Goal: Task Accomplishment & Management: Use online tool/utility

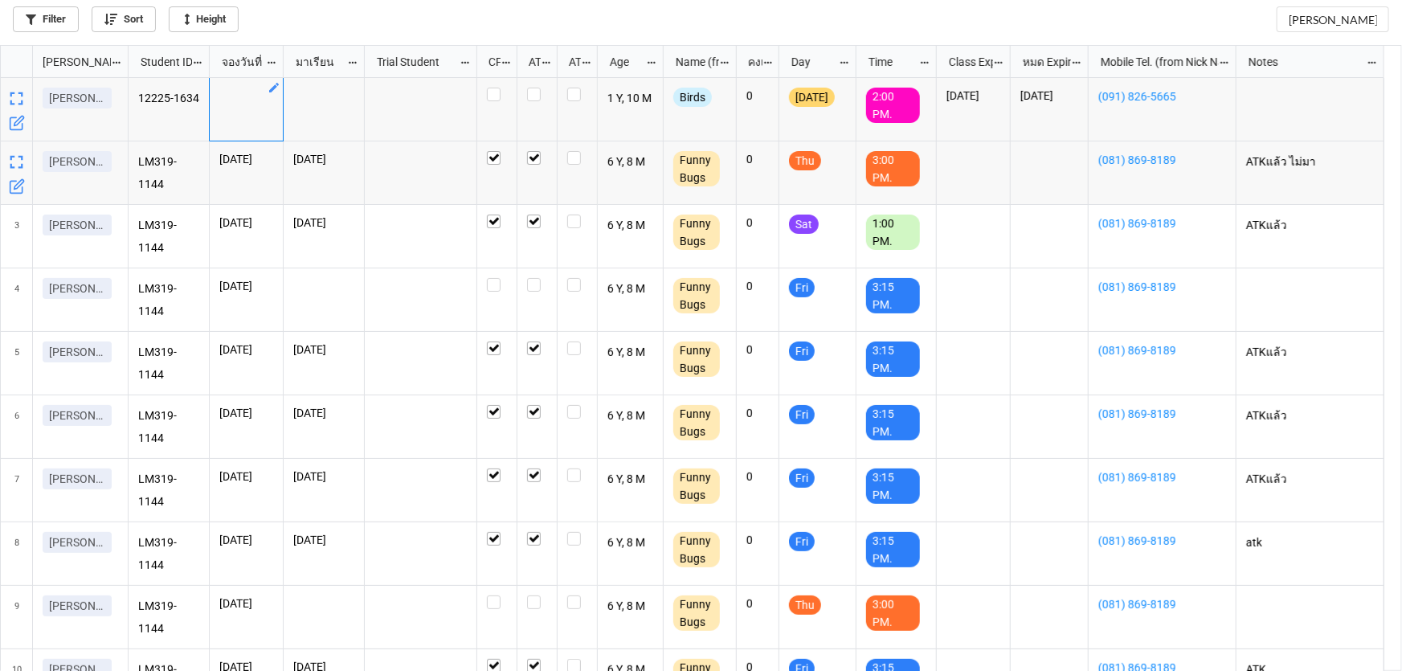
scroll to position [617, 1392]
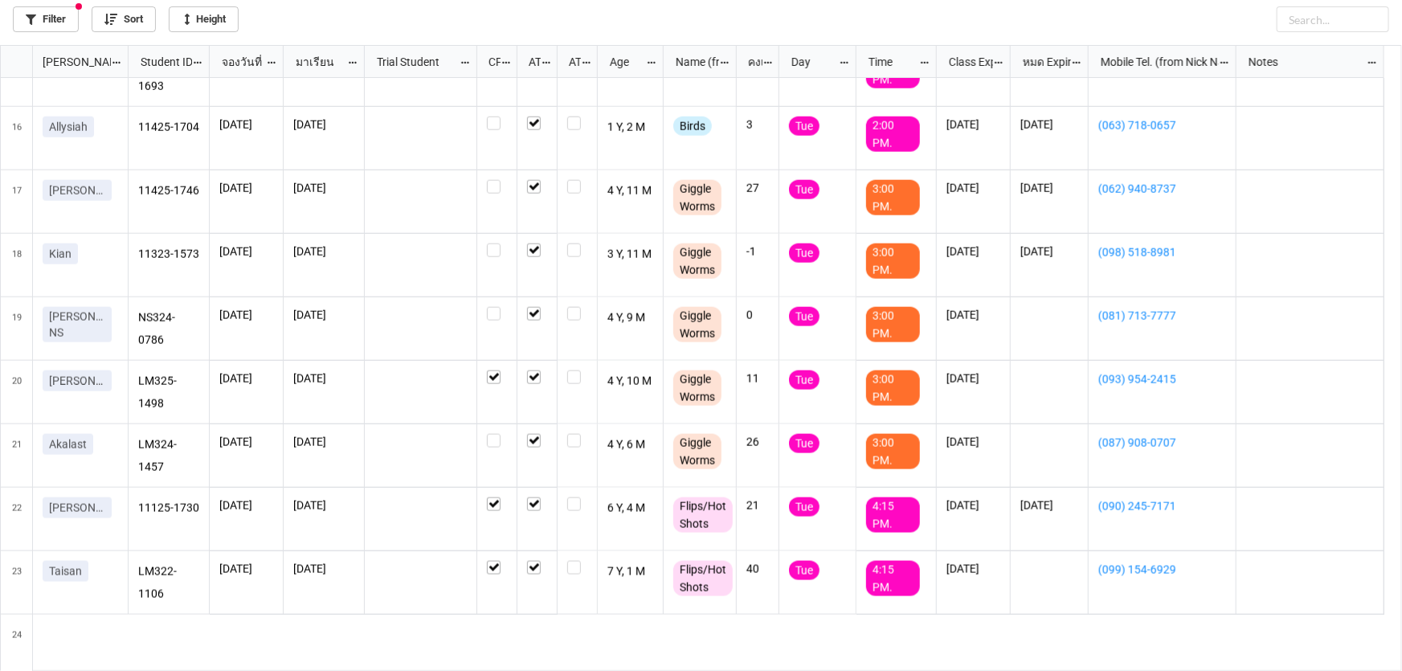
scroll to position [929, 0]
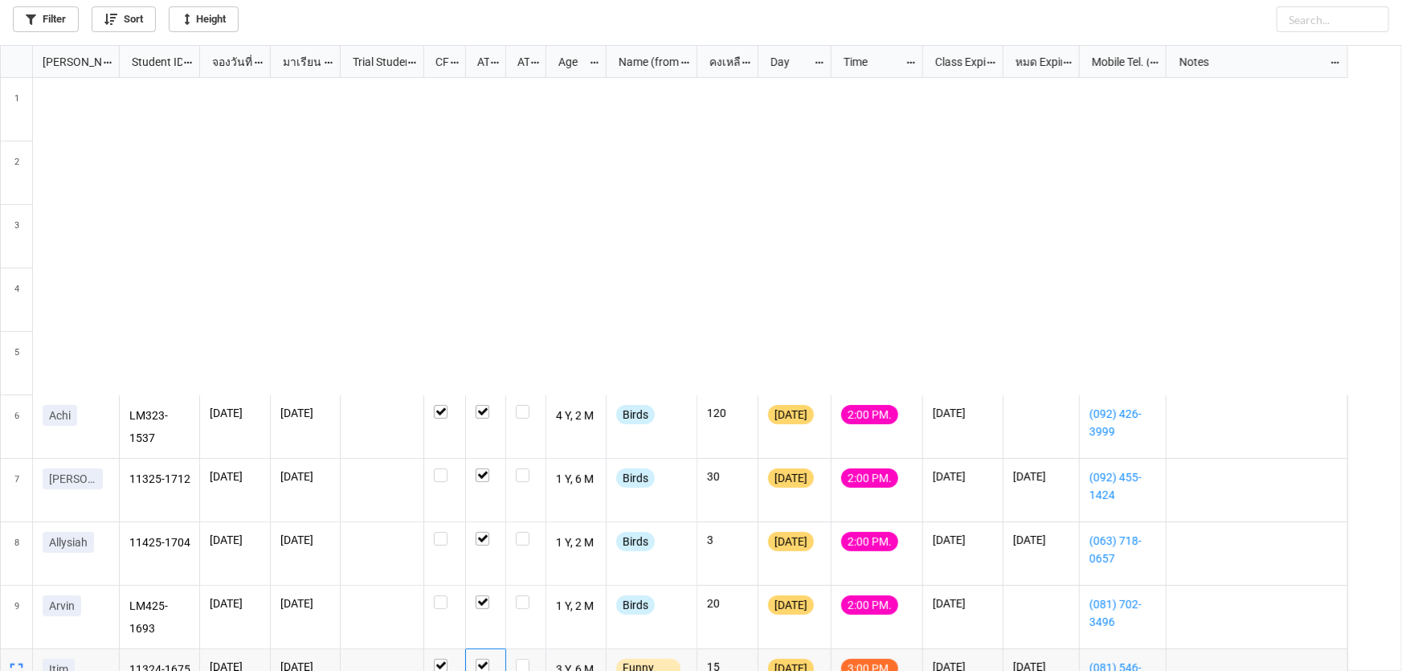
scroll to position [617, 1392]
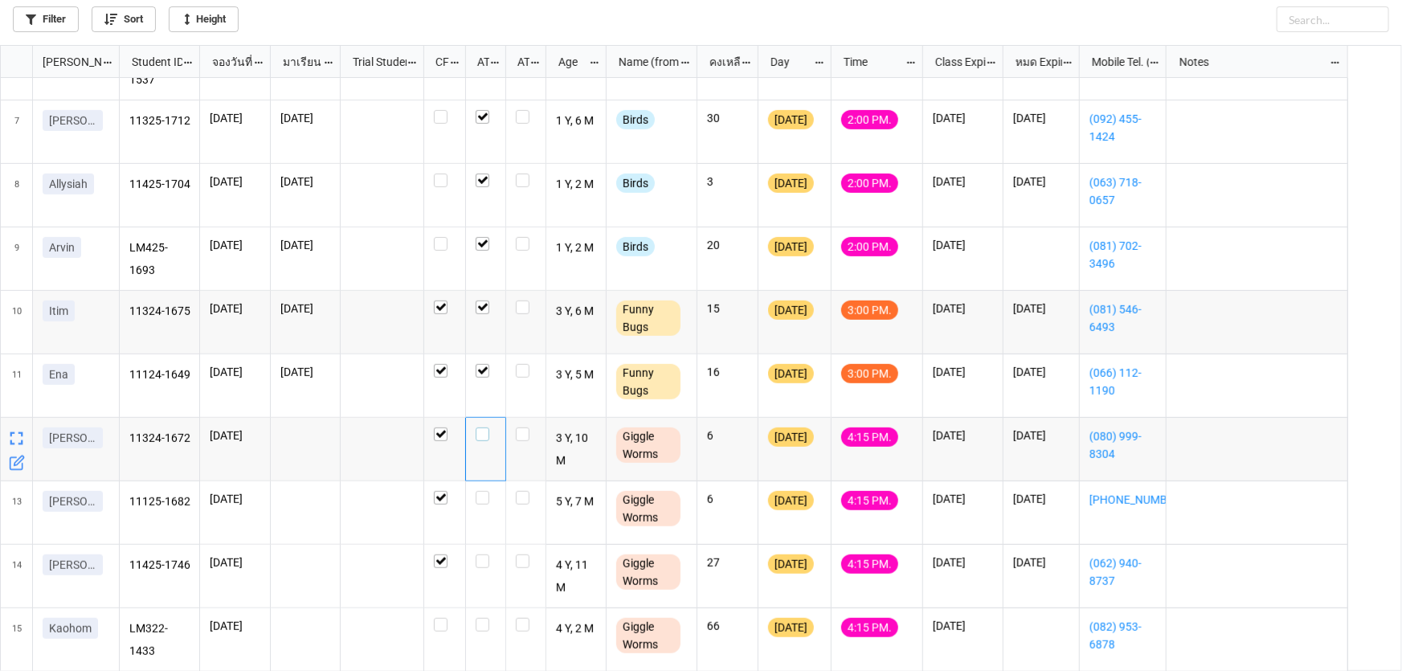
click at [480, 427] on label "grid" at bounding box center [486, 427] width 20 height 0
click at [480, 491] on label "grid" at bounding box center [486, 491] width 20 height 0
click at [481, 554] on label "grid" at bounding box center [486, 554] width 20 height 0
click at [483, 618] on label "grid" at bounding box center [486, 618] width 20 height 0
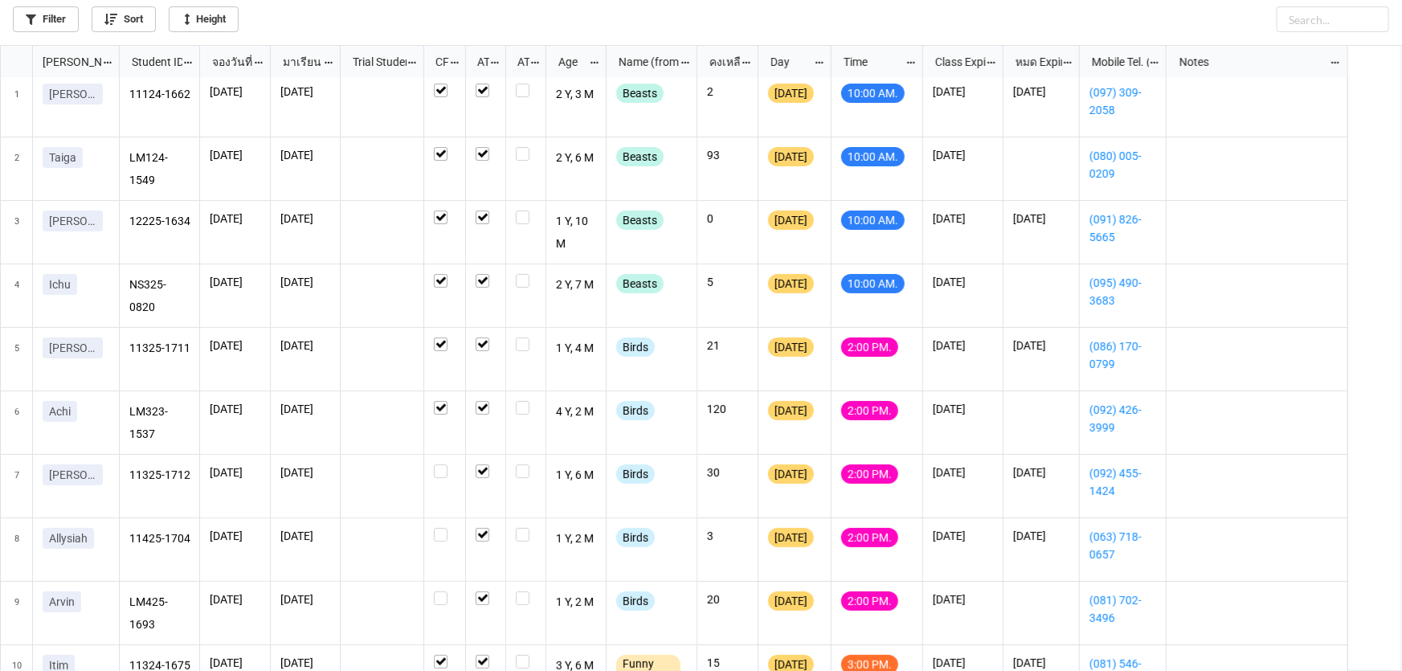
scroll to position [358, 0]
